Goal: Navigation & Orientation: Find specific page/section

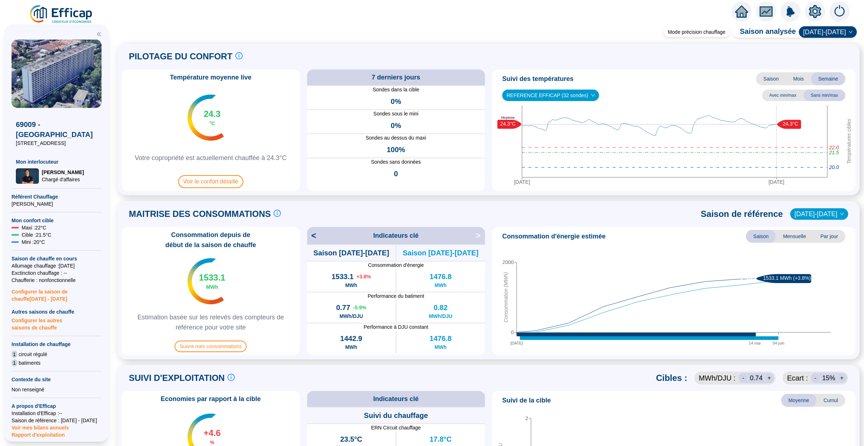
click at [739, 14] on icon "home" at bounding box center [741, 11] width 13 height 10
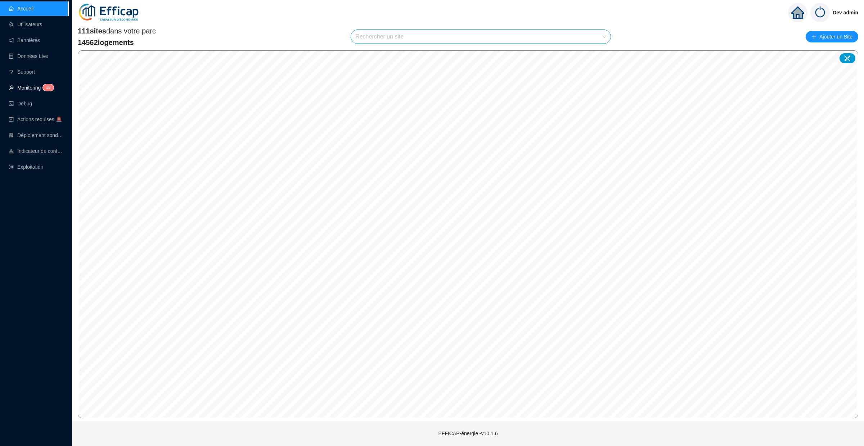
click at [41, 90] on link "Monitoring 1 8" at bounding box center [30, 88] width 43 height 6
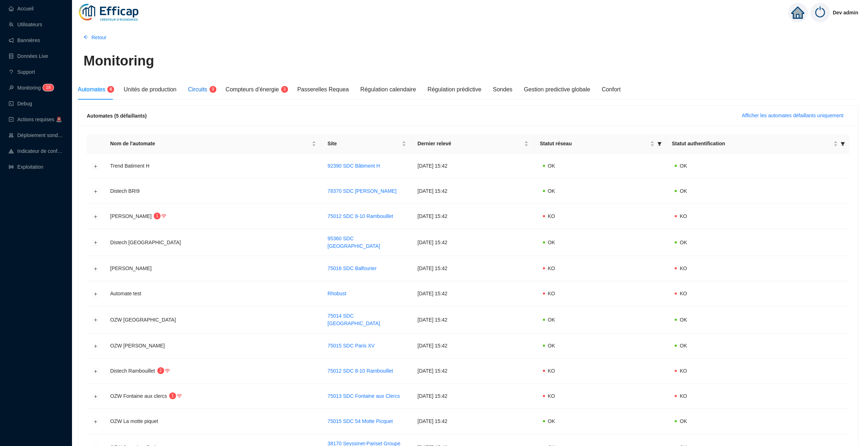
click at [212, 90] on sup "9" at bounding box center [213, 89] width 7 height 7
